Goal: Task Accomplishment & Management: Use online tool/utility

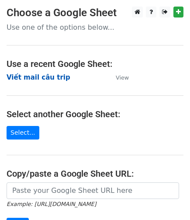
click at [38, 78] on strong "Viết mail câu trip" at bounding box center [39, 77] width 64 height 8
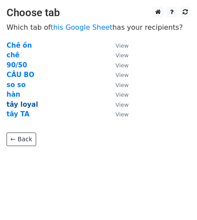
click at [29, 106] on strong "tây loyal" at bounding box center [22, 104] width 31 height 8
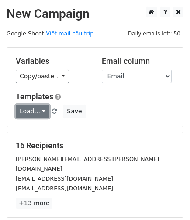
click at [33, 109] on link "Load..." at bounding box center [33, 111] width 34 height 14
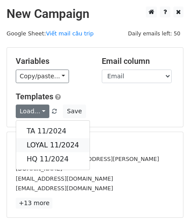
click at [46, 145] on link "LOYAL 11/2024" at bounding box center [52, 145] width 73 height 14
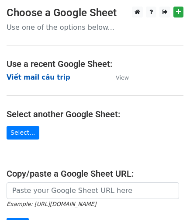
click at [53, 73] on strong "Viết mail câu trip" at bounding box center [39, 77] width 64 height 8
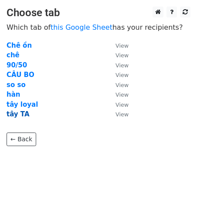
click at [14, 114] on strong "tây TA" at bounding box center [18, 114] width 23 height 8
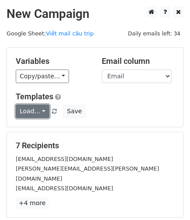
click at [43, 111] on link "Load..." at bounding box center [33, 111] width 34 height 14
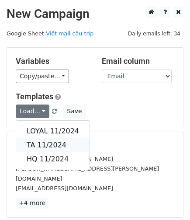
click at [45, 145] on link "TA 11/2024" at bounding box center [52, 145] width 73 height 14
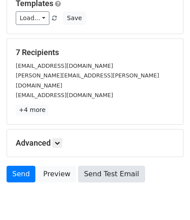
scroll to position [118, 0]
